Goal: Transaction & Acquisition: Subscribe to service/newsletter

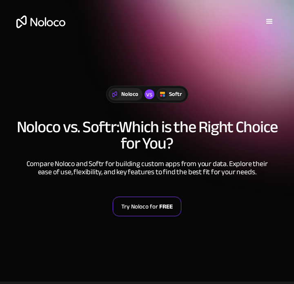
click at [151, 209] on link "Try Noloco for FREE" at bounding box center [147, 207] width 69 height 20
click at [150, 214] on link "Try Noloco for FREE" at bounding box center [147, 207] width 69 height 20
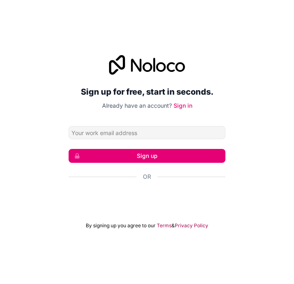
click at [188, 199] on div "Sign in with Google. Opens in new tab" at bounding box center [147, 199] width 157 height 18
click at [223, 70] on div at bounding box center [147, 65] width 157 height 20
click at [206, 198] on div "Sign in with Google. Opens in new tab" at bounding box center [147, 199] width 157 height 18
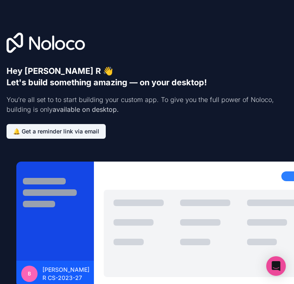
click at [214, 194] on div at bounding box center [210, 234] width 213 height 88
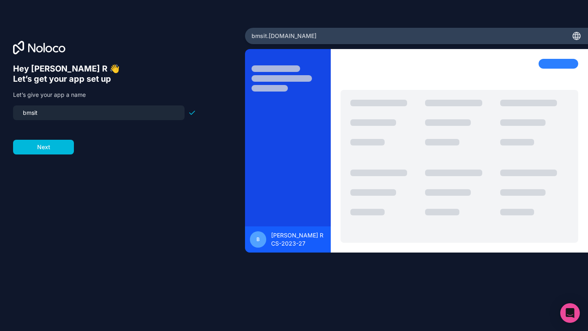
click at [294, 40] on icon at bounding box center [577, 36] width 10 height 10
click at [56, 152] on button "Next" at bounding box center [43, 147] width 61 height 15
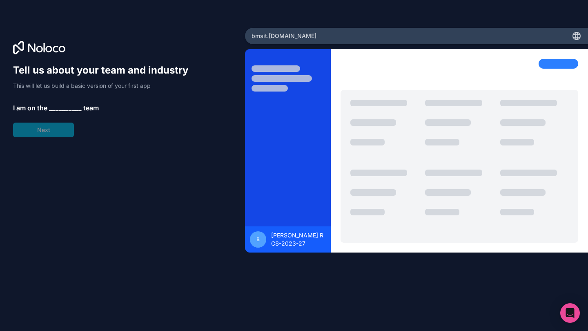
click at [62, 106] on span "__________" at bounding box center [65, 108] width 33 height 10
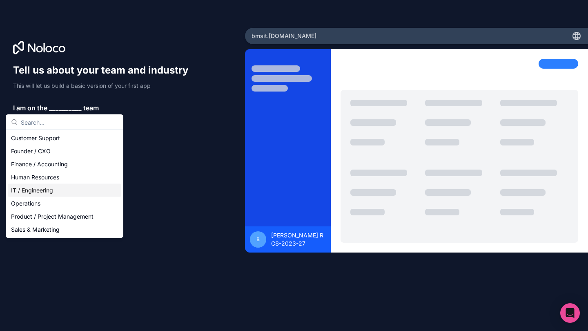
click at [48, 186] on div "IT / Engineering" at bounding box center [65, 190] width 114 height 13
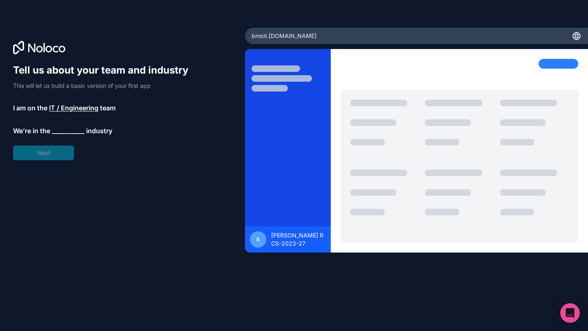
click at [68, 124] on div "Tell us about your team and industry This will let us build a basic version of …" at bounding box center [104, 112] width 183 height 96
click at [67, 135] on span "__________" at bounding box center [68, 131] width 33 height 10
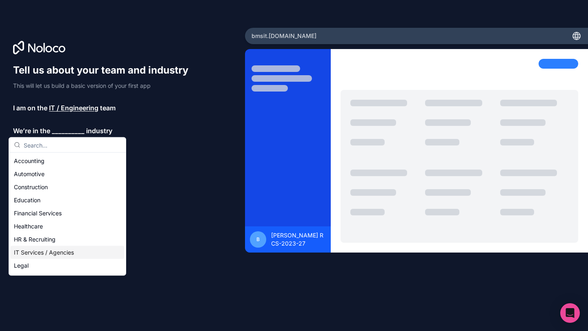
click at [45, 250] on div "IT Services / Agencies" at bounding box center [68, 252] width 114 height 13
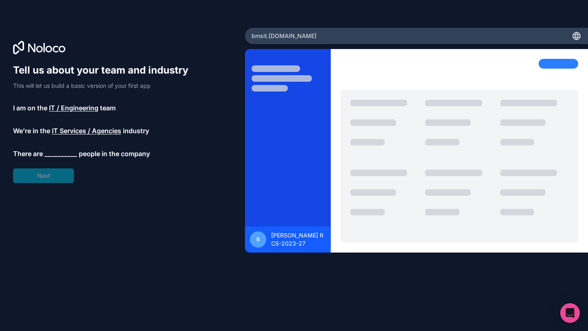
click at [56, 154] on span "__________" at bounding box center [61, 154] width 33 height 10
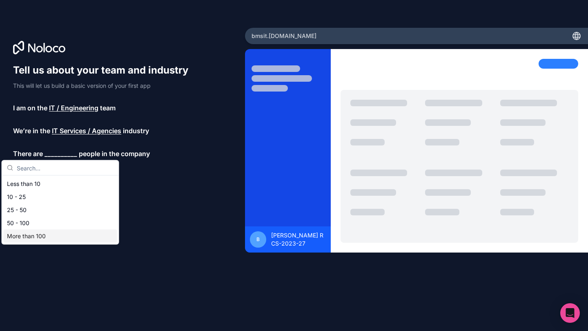
click at [36, 234] on div "More than 100" at bounding box center [61, 236] width 114 height 13
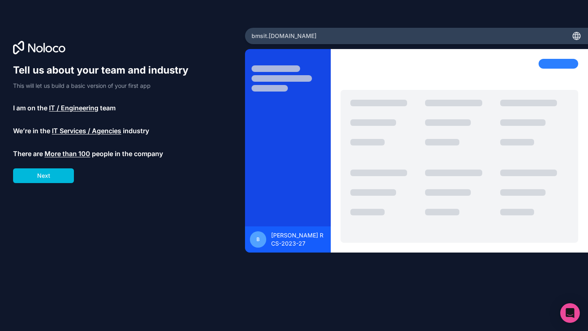
click at [53, 178] on button "Next" at bounding box center [43, 175] width 61 height 15
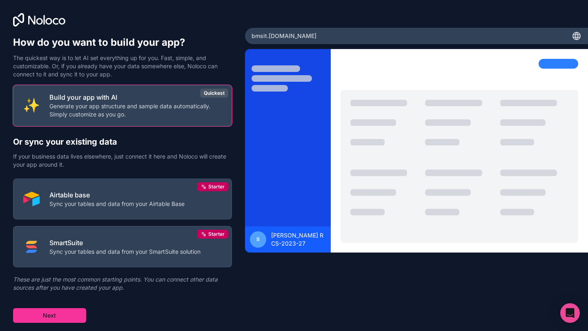
click at [115, 98] on p "Build your app with AI" at bounding box center [135, 97] width 172 height 10
click at [106, 105] on p "Generate your app structure and sample data automatically. Simply customize as …" at bounding box center [135, 110] width 172 height 16
click at [63, 284] on button "Next" at bounding box center [49, 315] width 73 height 15
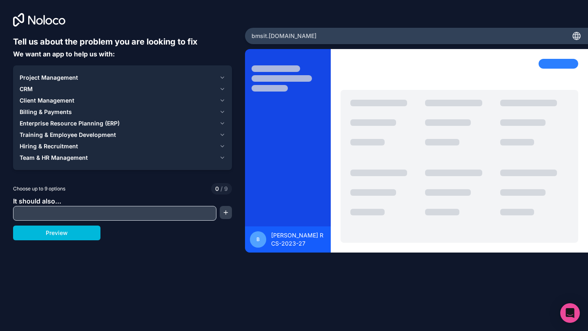
click at [101, 216] on input "text" at bounding box center [114, 212] width 199 height 11
click at [224, 216] on button "button" at bounding box center [226, 212] width 12 height 13
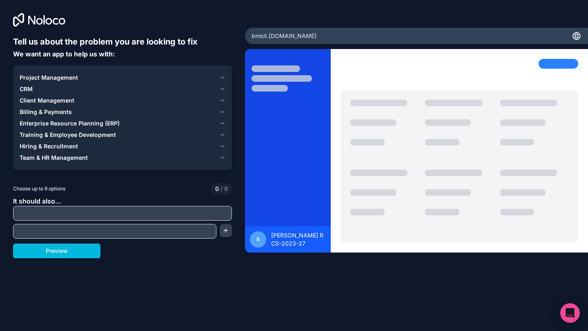
click at [78, 252] on button "Preview" at bounding box center [56, 250] width 87 height 15
click at [116, 69] on div "Project Management CRM Client Management Billing & Payments Enterprise Resource…" at bounding box center [122, 117] width 219 height 105
click at [93, 73] on button "Project Management" at bounding box center [123, 77] width 206 height 11
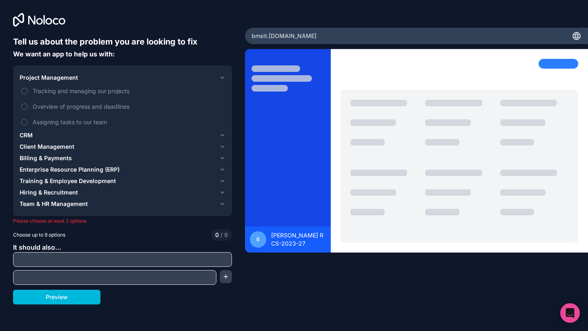
click at [66, 87] on span "Tracking and managing our projects" at bounding box center [128, 91] width 191 height 9
click at [28, 88] on button "Tracking and managing our projects" at bounding box center [24, 91] width 7 height 7
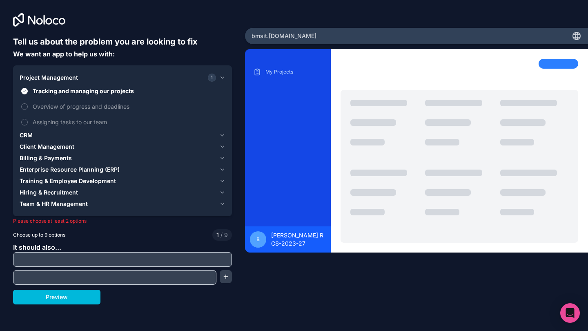
click at [45, 105] on span "Overview of progress and deadlines" at bounding box center [128, 106] width 191 height 9
click at [28, 105] on button "Overview of progress and deadlines" at bounding box center [24, 106] width 7 height 7
